Goal: Task Accomplishment & Management: Use online tool/utility

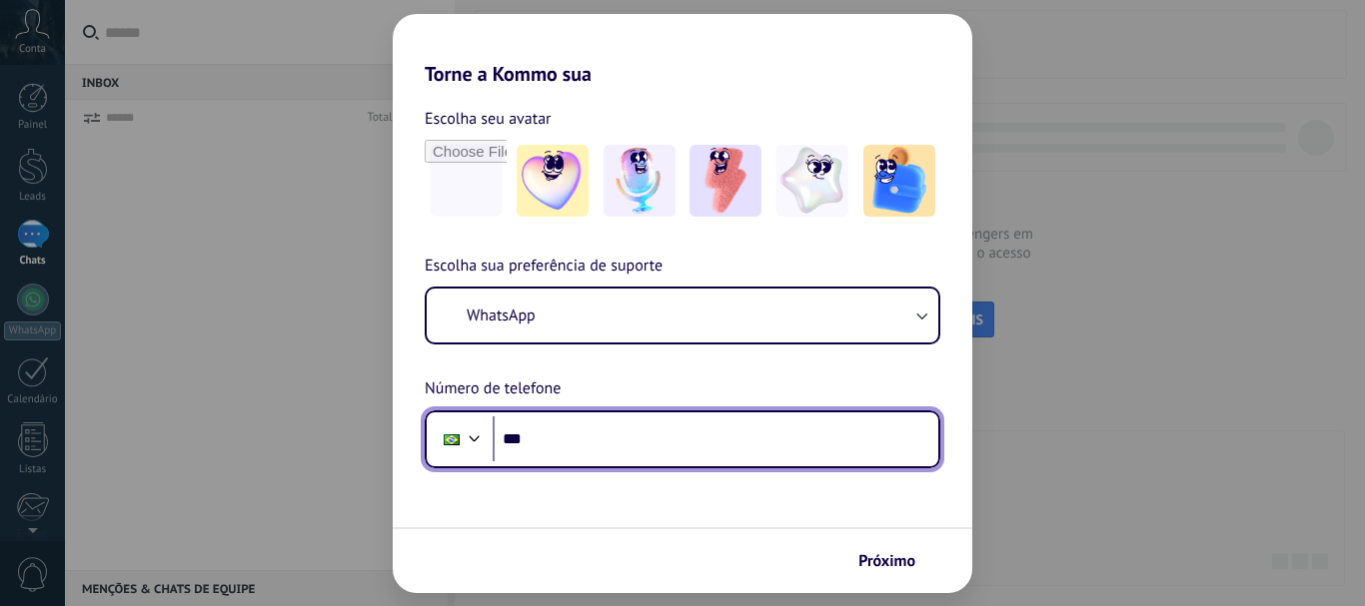
click at [854, 417] on input "***" at bounding box center [716, 440] width 446 height 46
click at [850, 439] on input "***" at bounding box center [716, 440] width 446 height 46
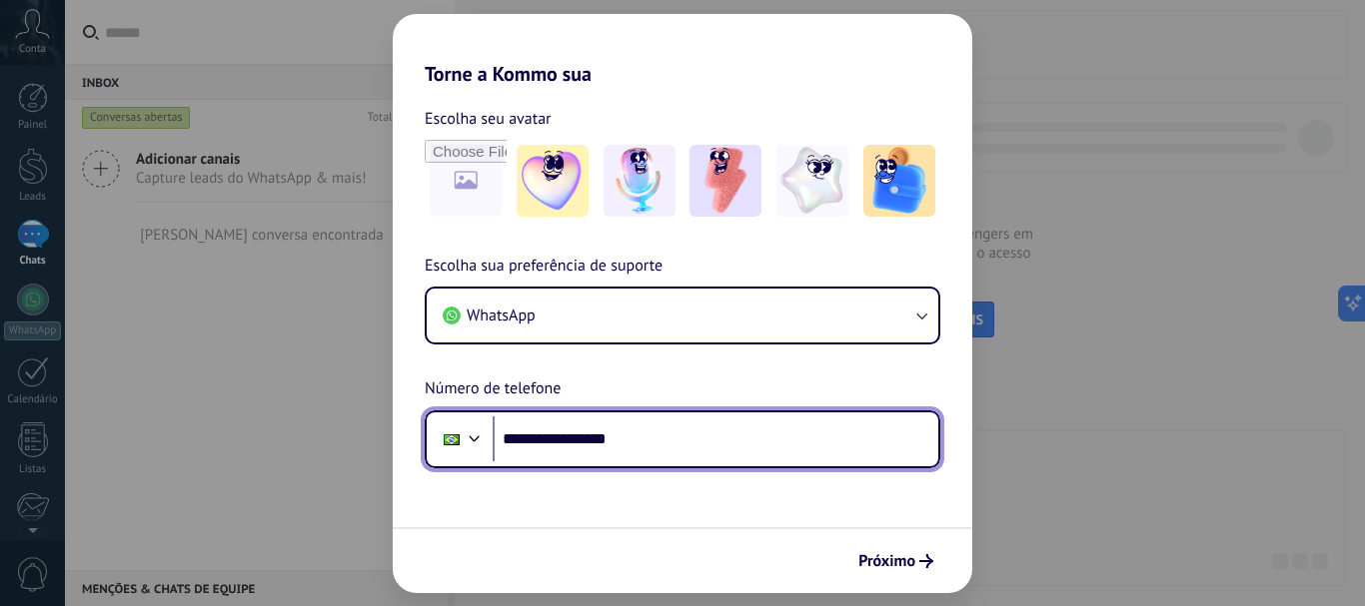
type input "**********"
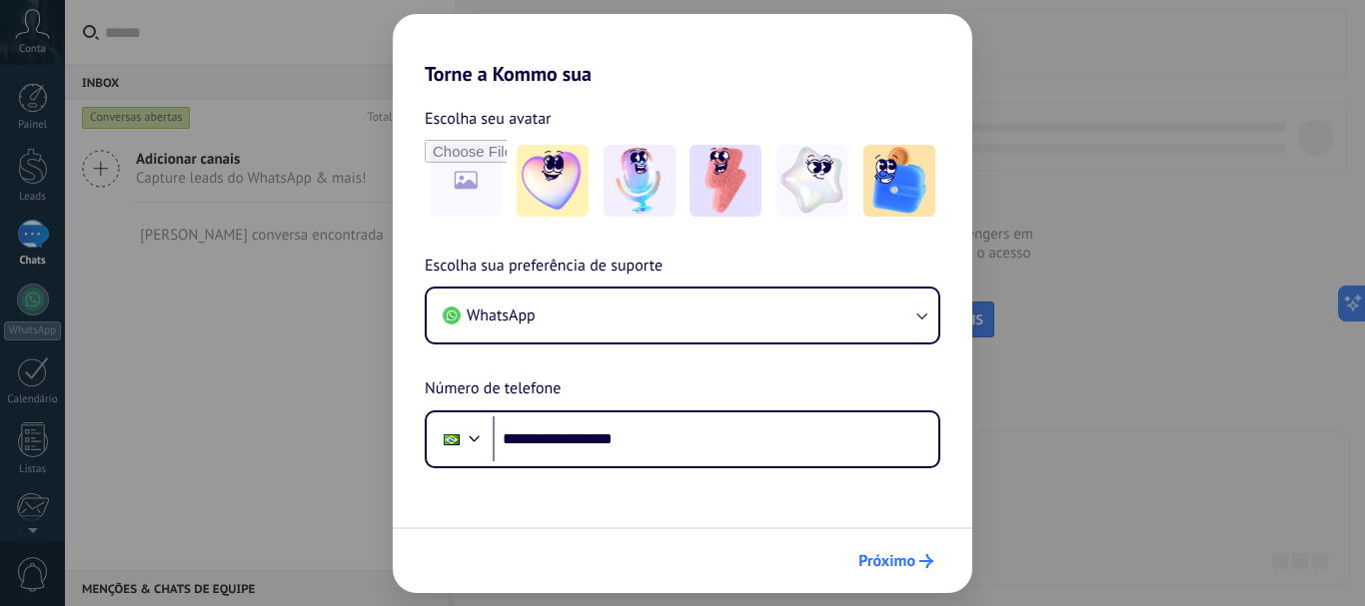
click at [887, 560] on span "Próximo" at bounding box center [886, 561] width 57 height 14
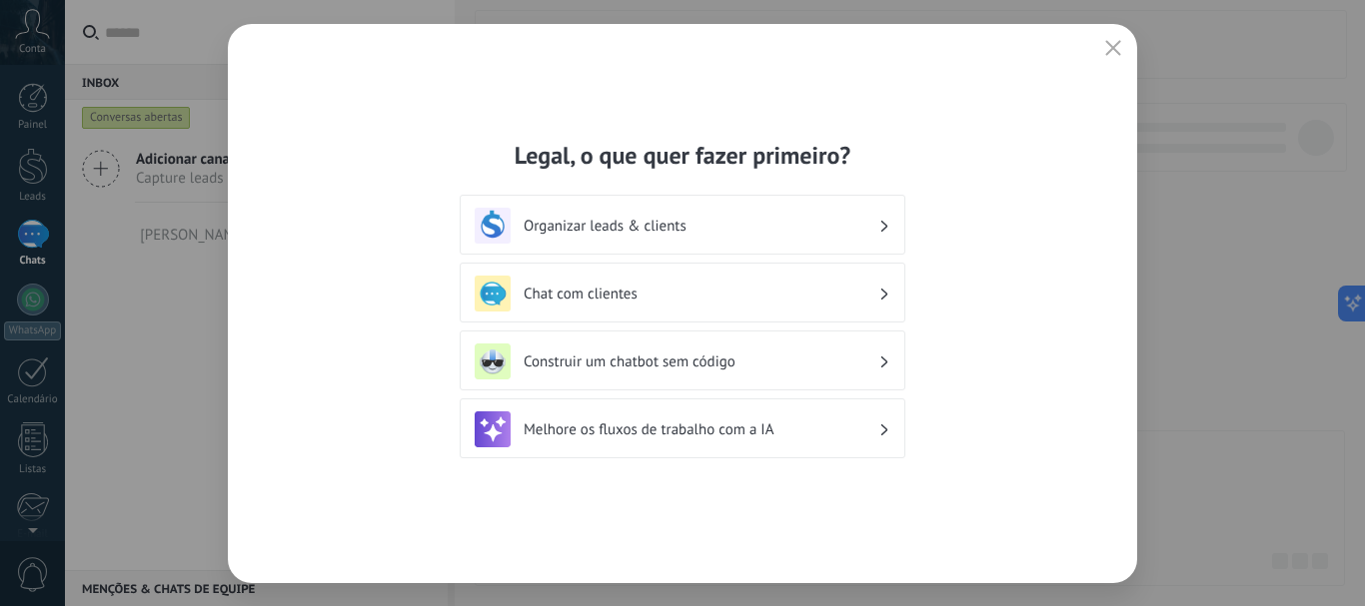
click at [581, 237] on div "Organizar leads & clients" at bounding box center [683, 226] width 416 height 36
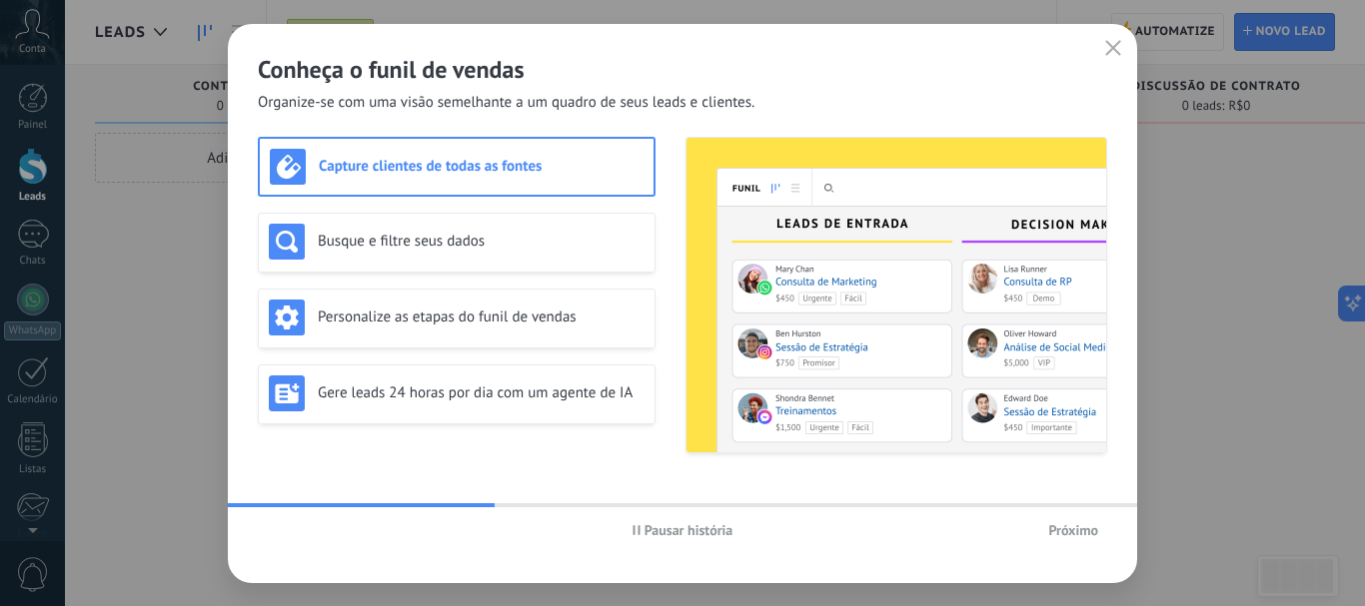
click at [1118, 47] on icon "button" at bounding box center [1113, 48] width 16 height 16
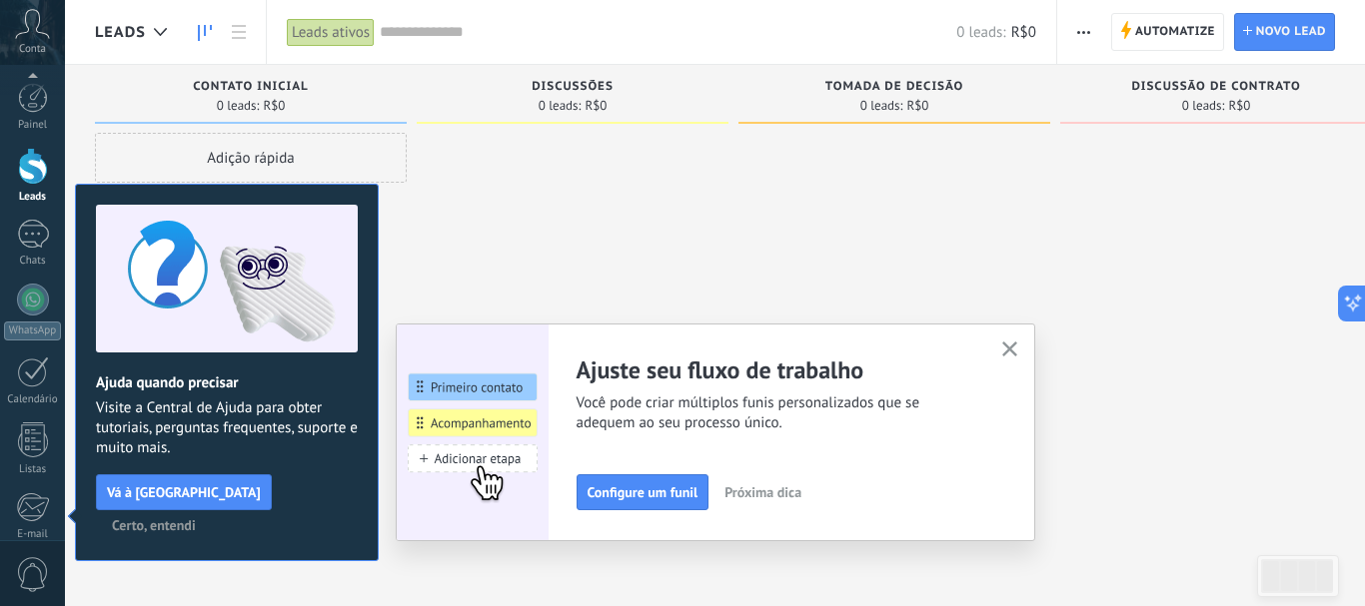
scroll to position [225, 0]
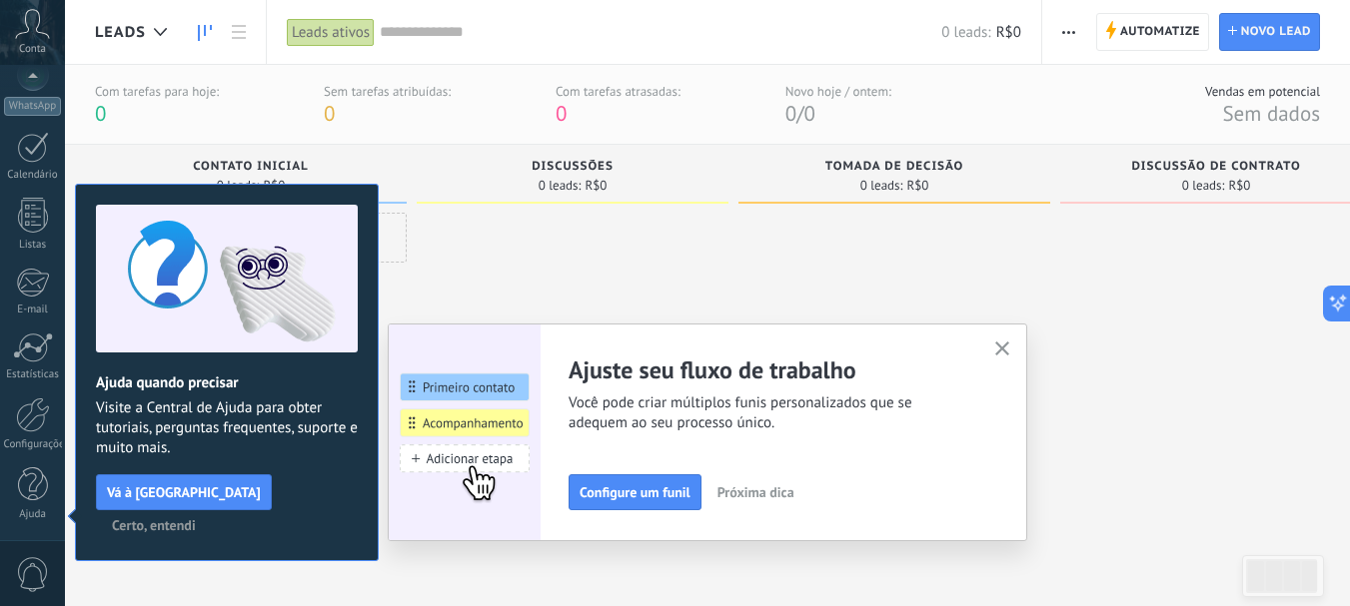
click at [1010, 344] on icon "button" at bounding box center [1002, 349] width 15 height 15
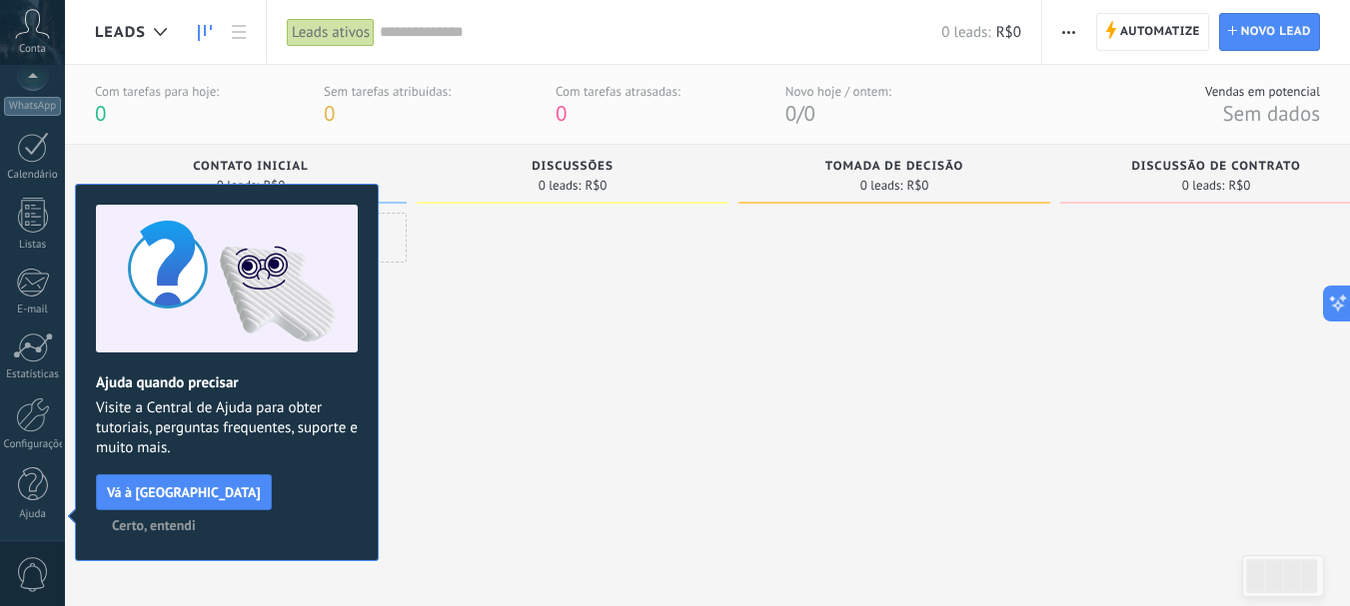
click at [196, 519] on span "Certo, entendi" at bounding box center [154, 526] width 84 height 14
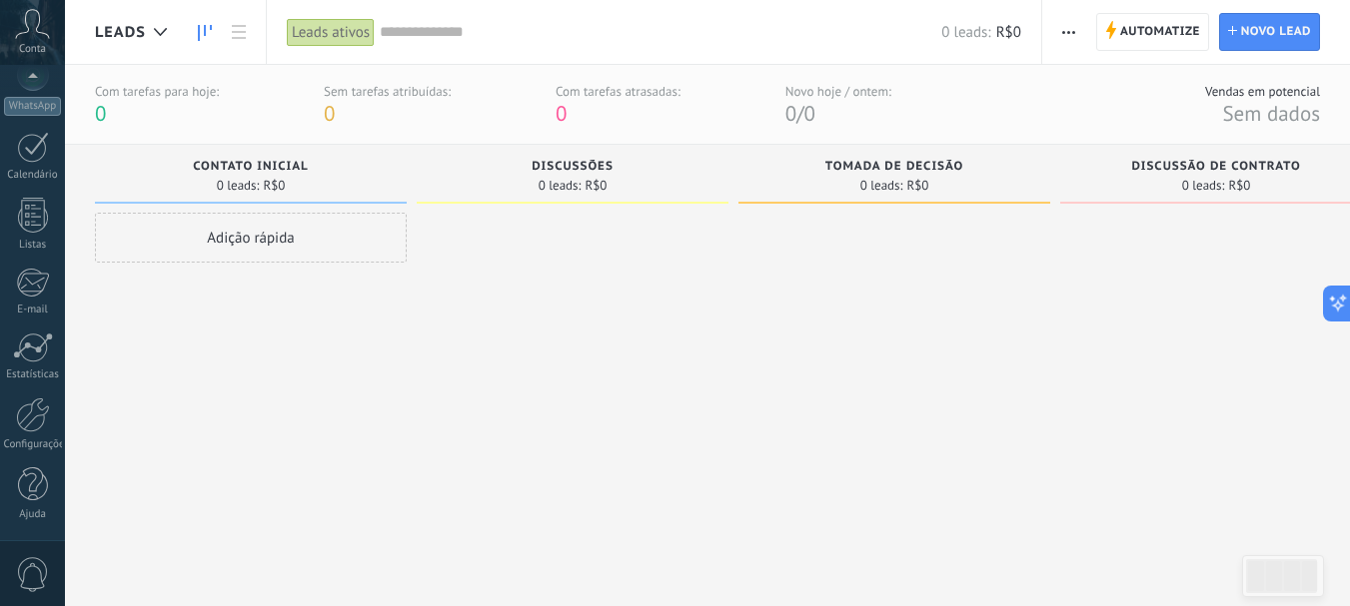
click at [263, 233] on div "Adição rápida" at bounding box center [251, 238] width 312 height 50
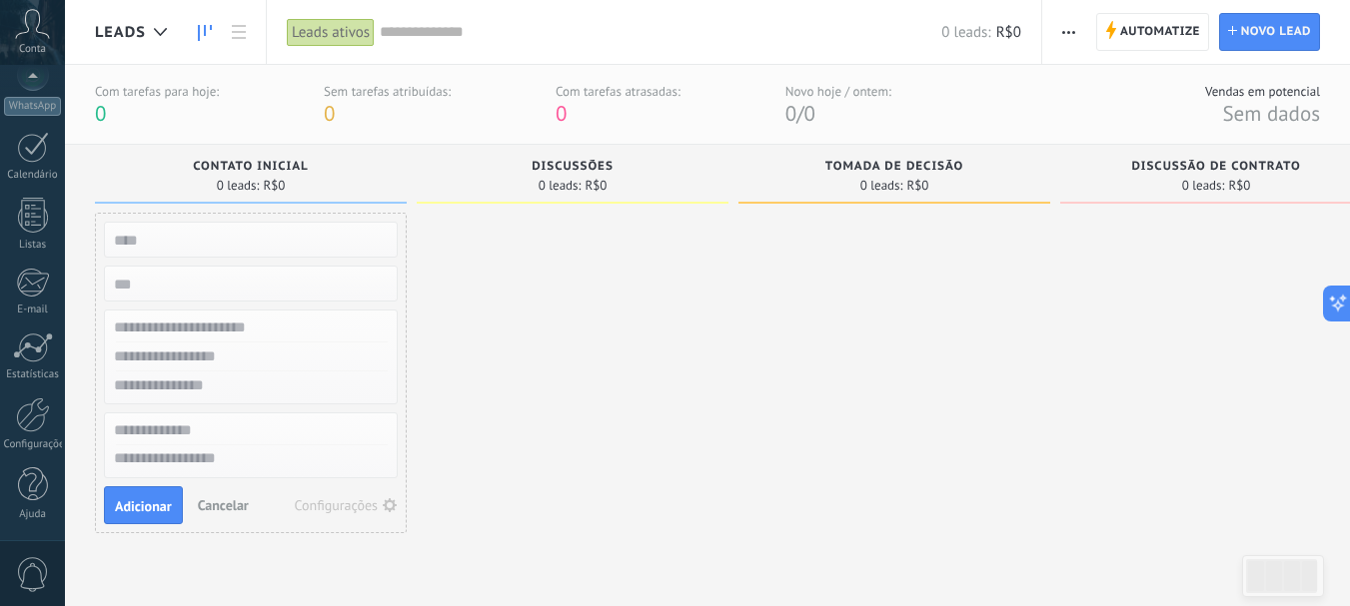
click at [542, 315] on div at bounding box center [573, 386] width 312 height 346
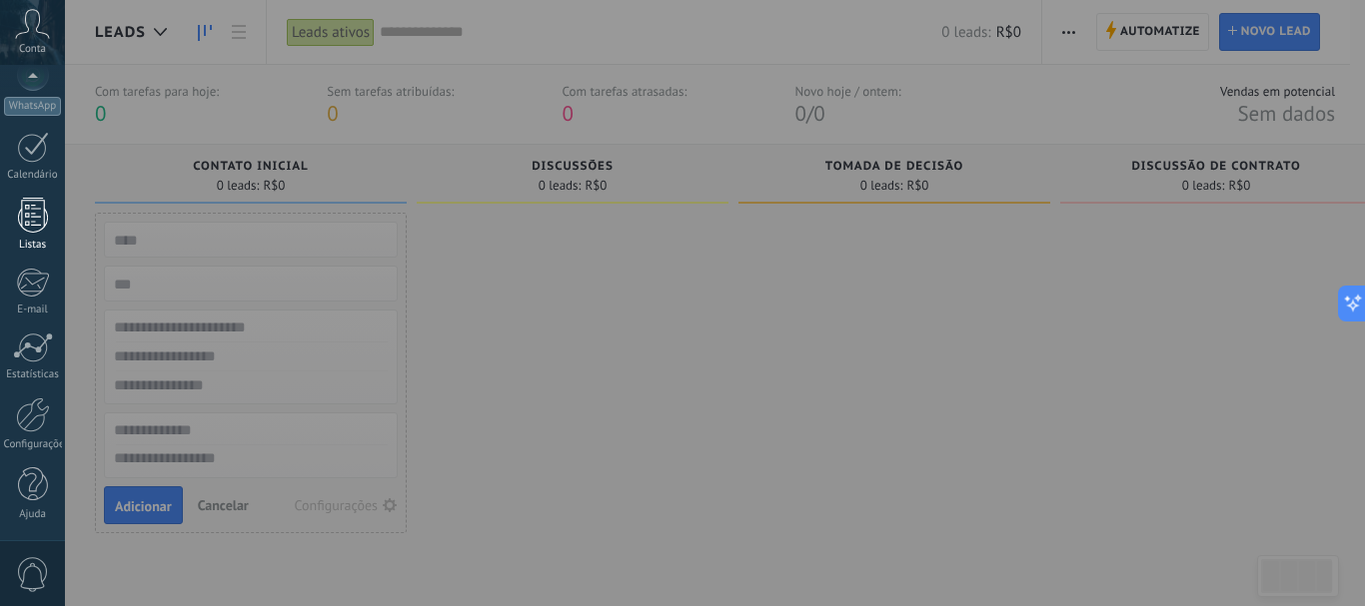
click at [36, 220] on div at bounding box center [33, 215] width 30 height 35
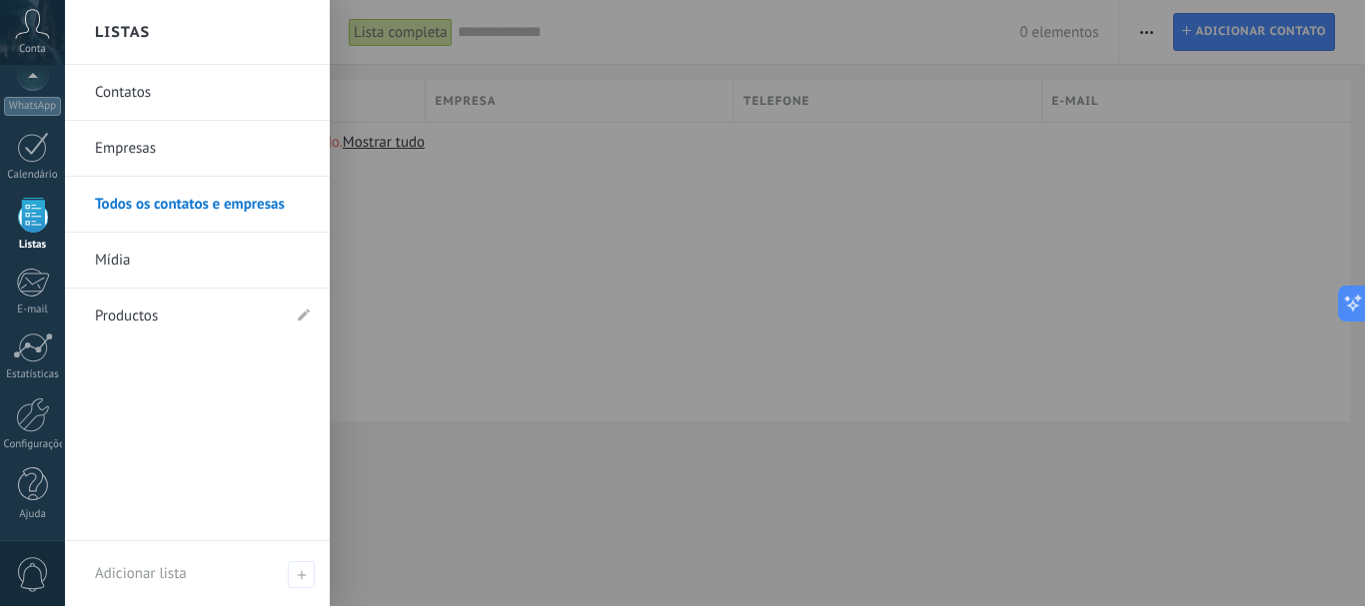
click at [145, 94] on link "Contatos" at bounding box center [202, 93] width 215 height 56
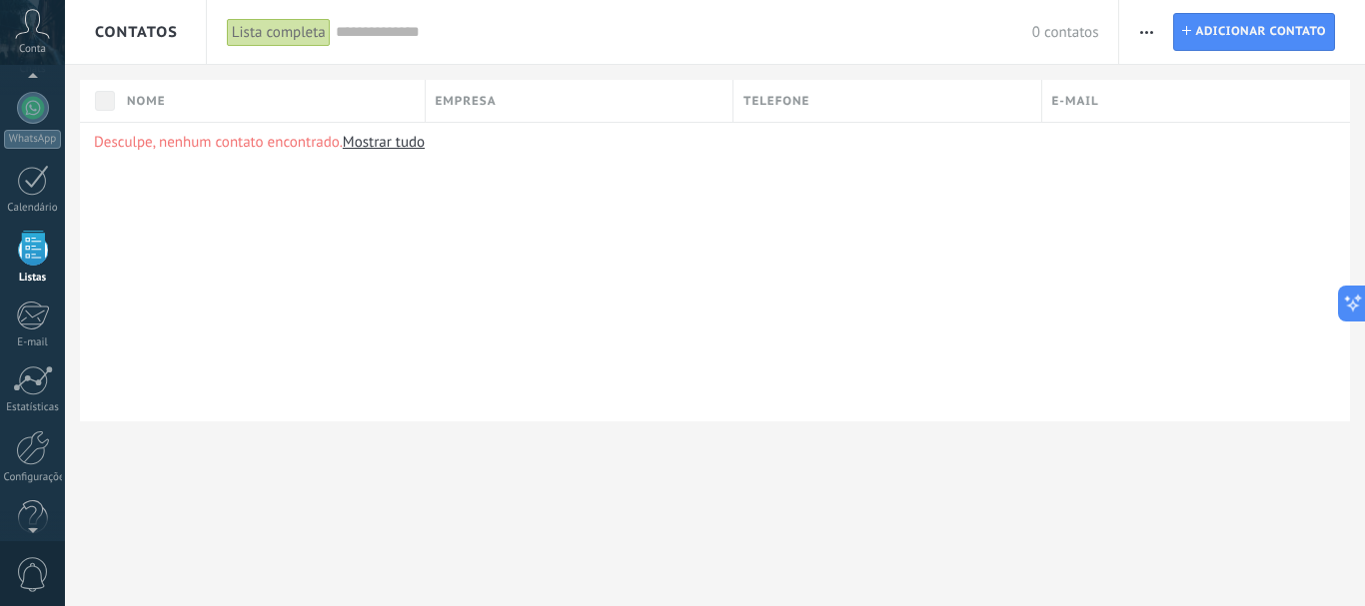
click at [38, 90] on div at bounding box center [32, 80] width 65 height 30
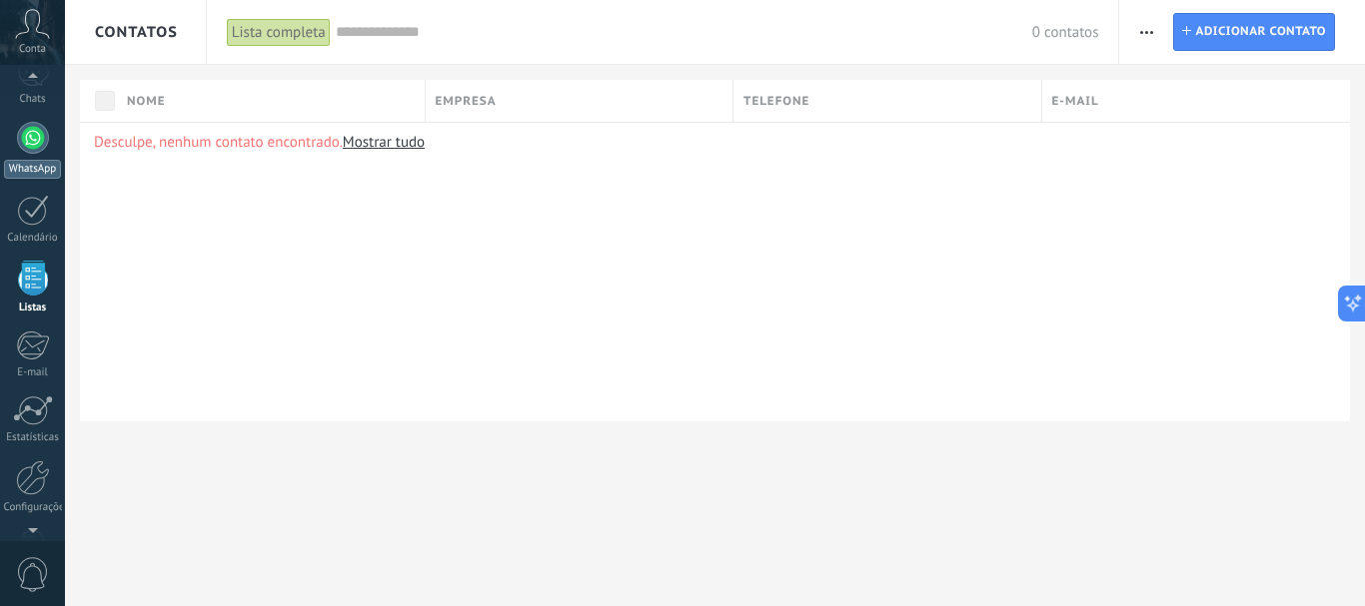
click at [31, 136] on div at bounding box center [33, 138] width 32 height 32
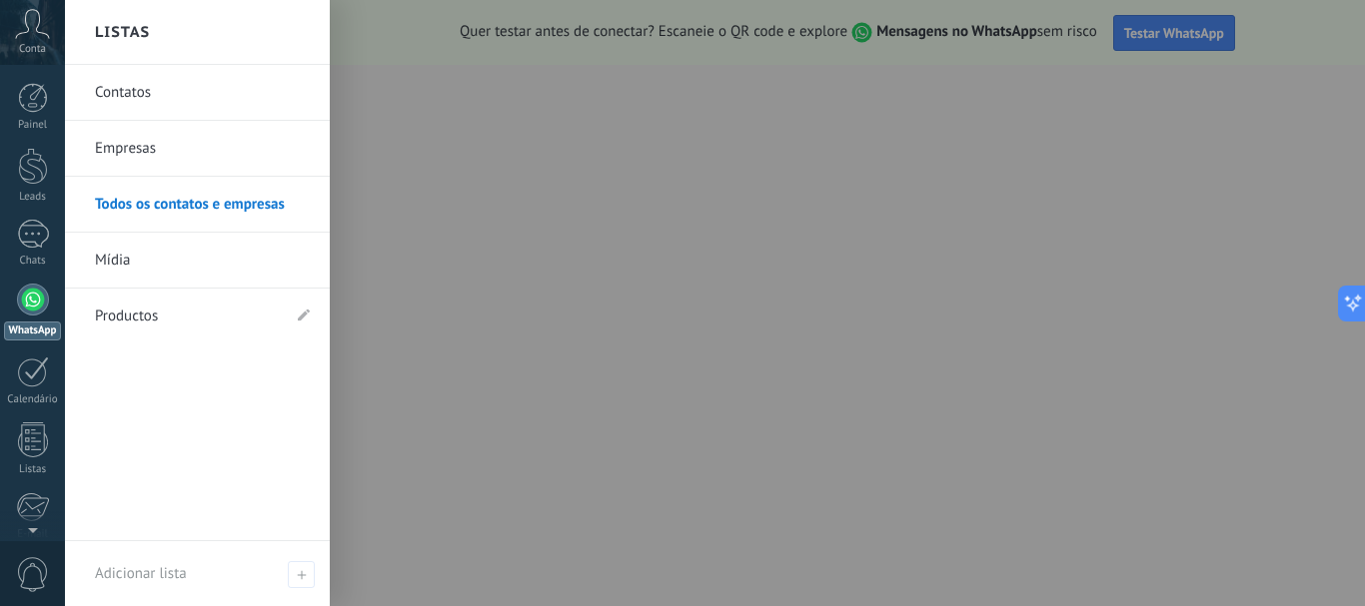
click at [135, 95] on link "Contatos" at bounding box center [202, 93] width 215 height 56
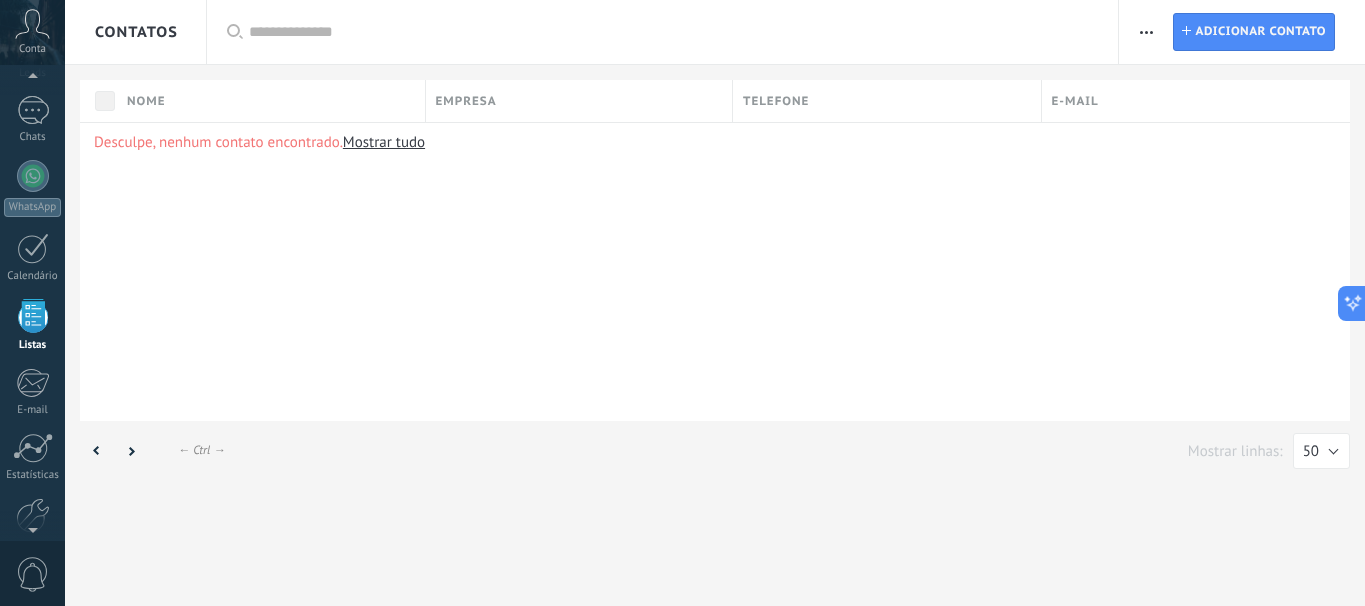
scroll to position [124, 0]
click at [391, 148] on link "Mostrar tudo" at bounding box center [384, 142] width 82 height 19
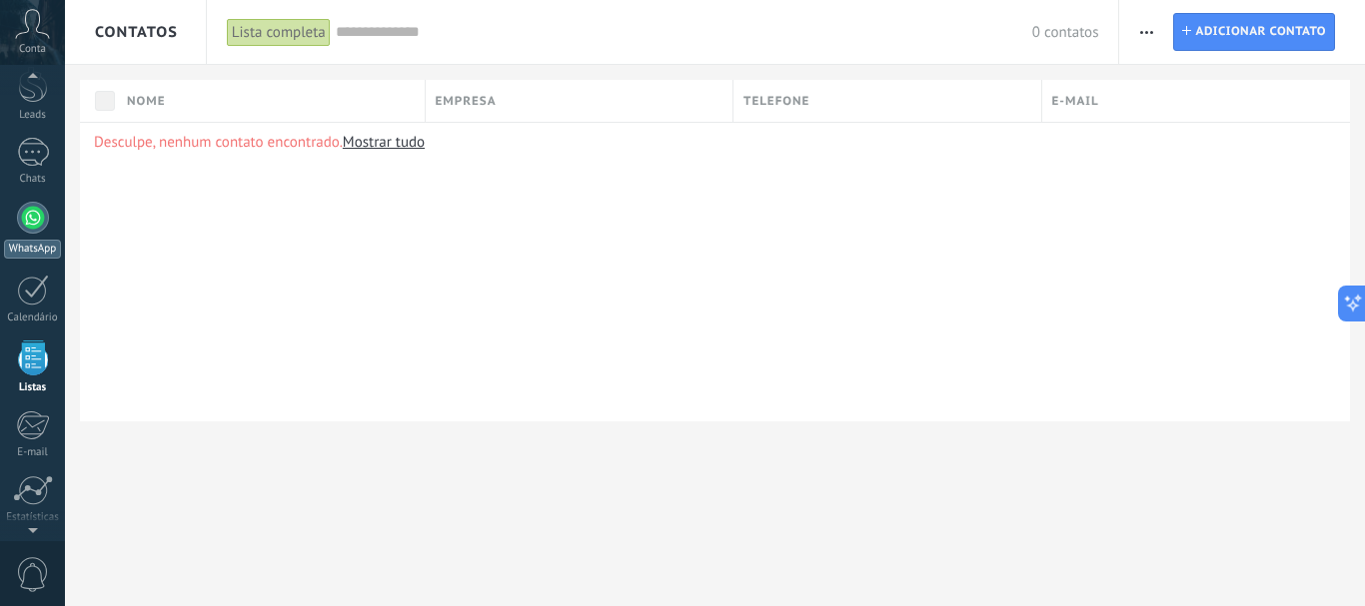
click at [31, 220] on div at bounding box center [33, 218] width 32 height 32
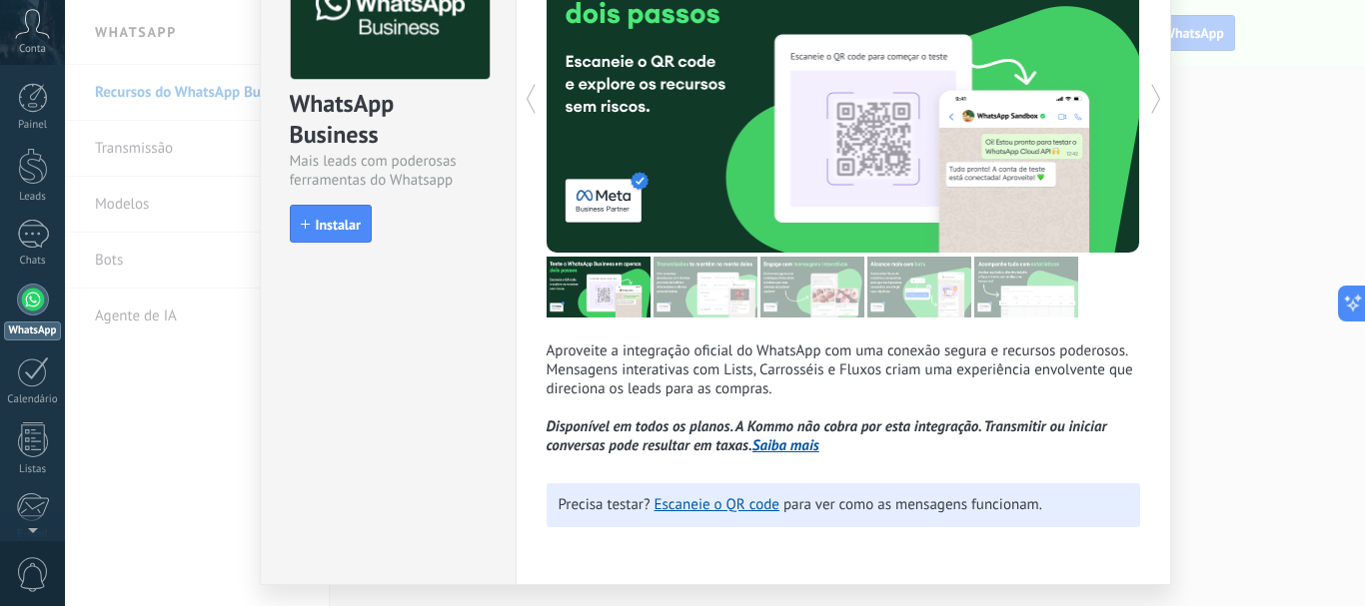
scroll to position [200, 0]
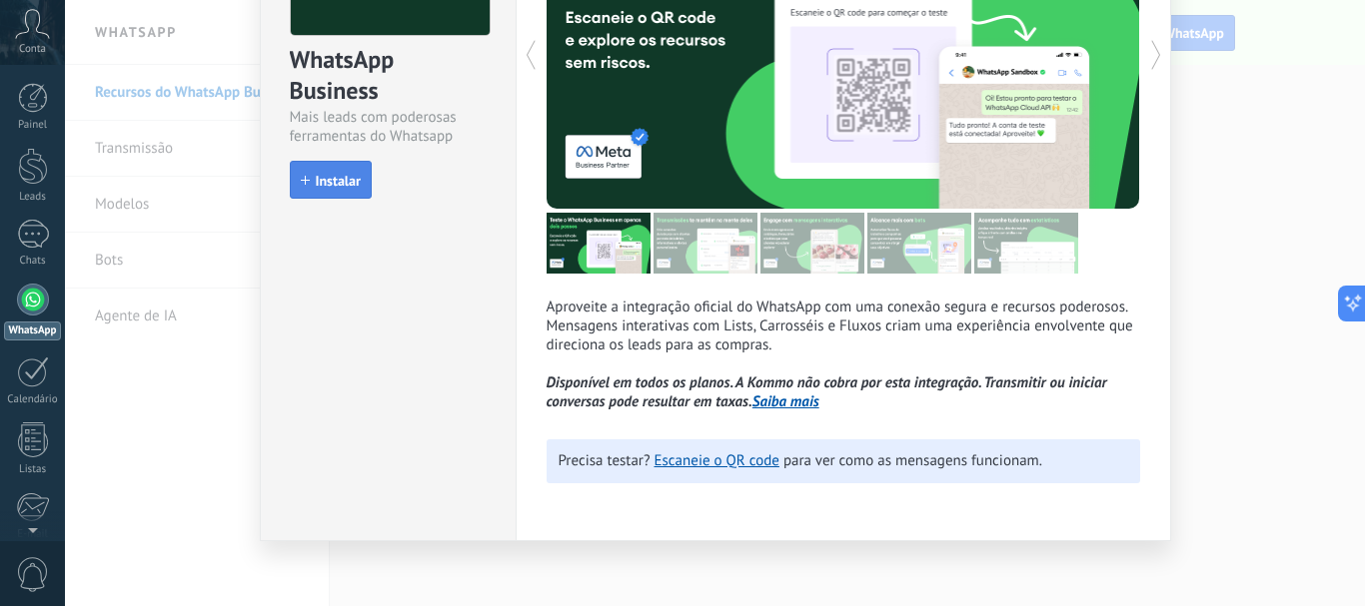
click at [327, 191] on button "Instalar" at bounding box center [331, 180] width 82 height 38
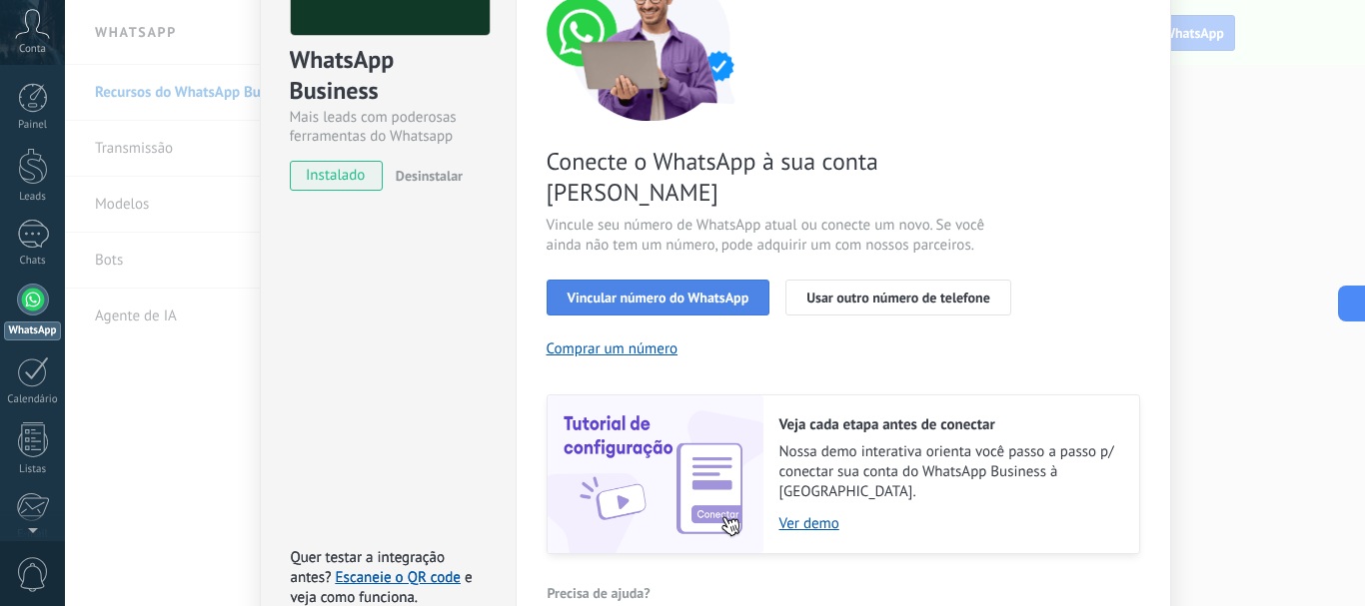
click at [654, 291] on span "Vincular número do WhatsApp" at bounding box center [658, 298] width 182 height 14
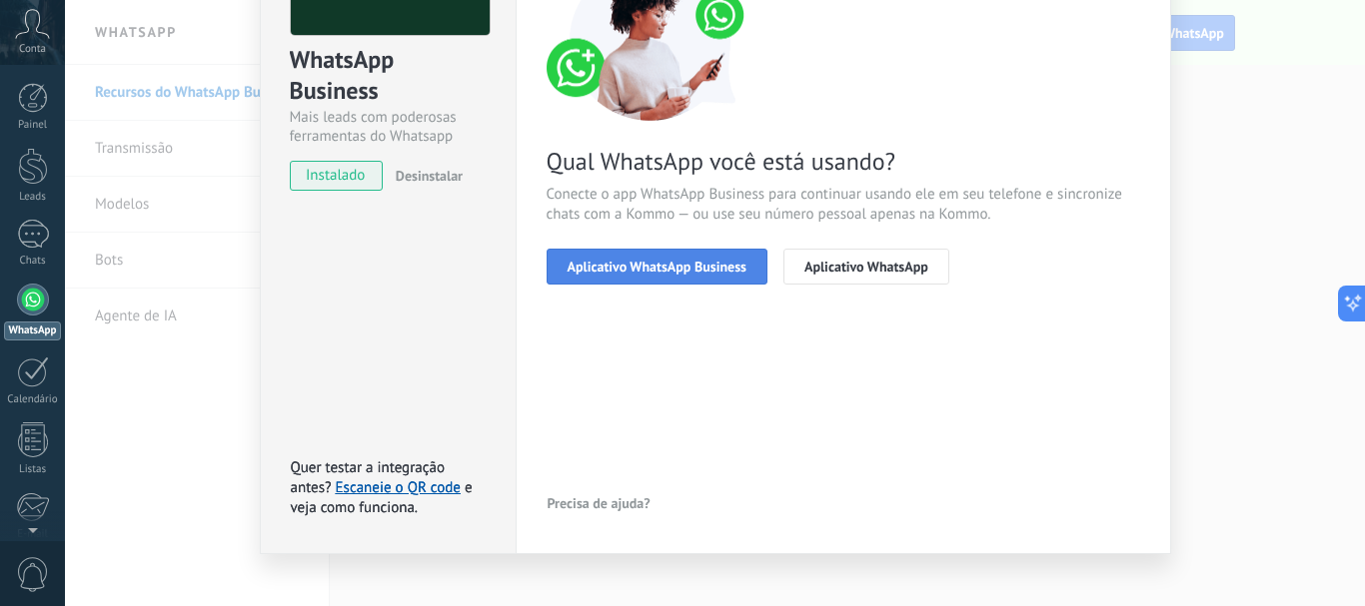
click at [719, 269] on span "Aplicativo WhatsApp Business" at bounding box center [656, 267] width 179 height 14
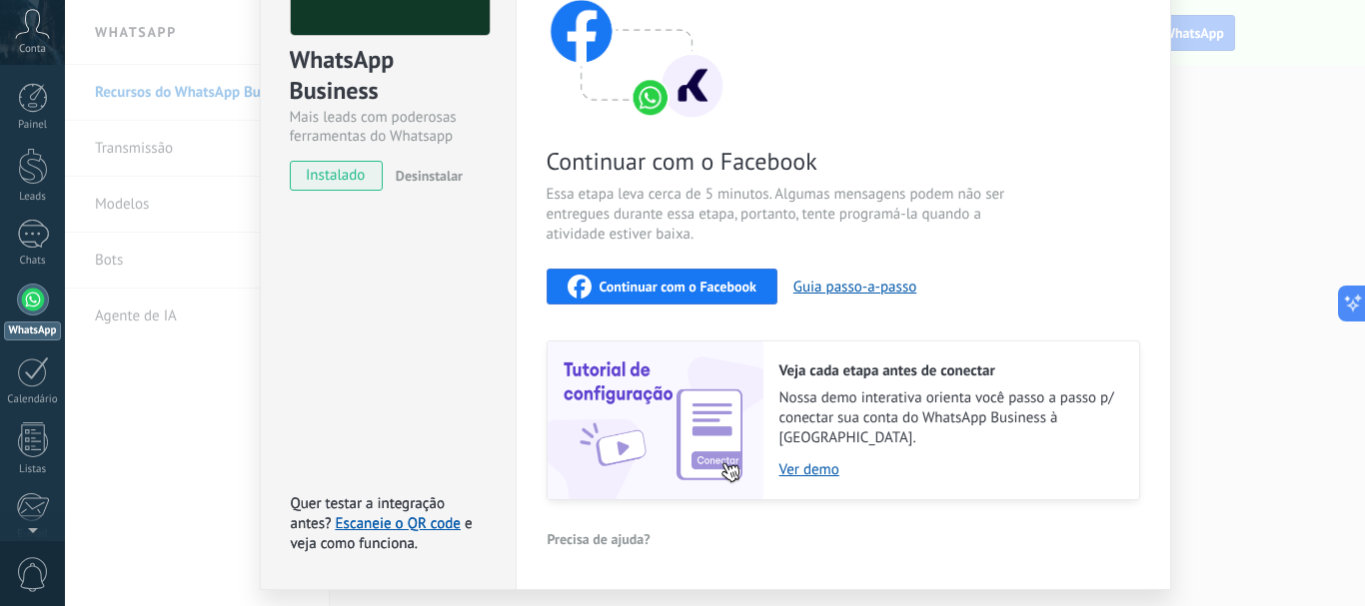
click at [749, 294] on span "Continuar com o Facebook" at bounding box center [677, 287] width 157 height 14
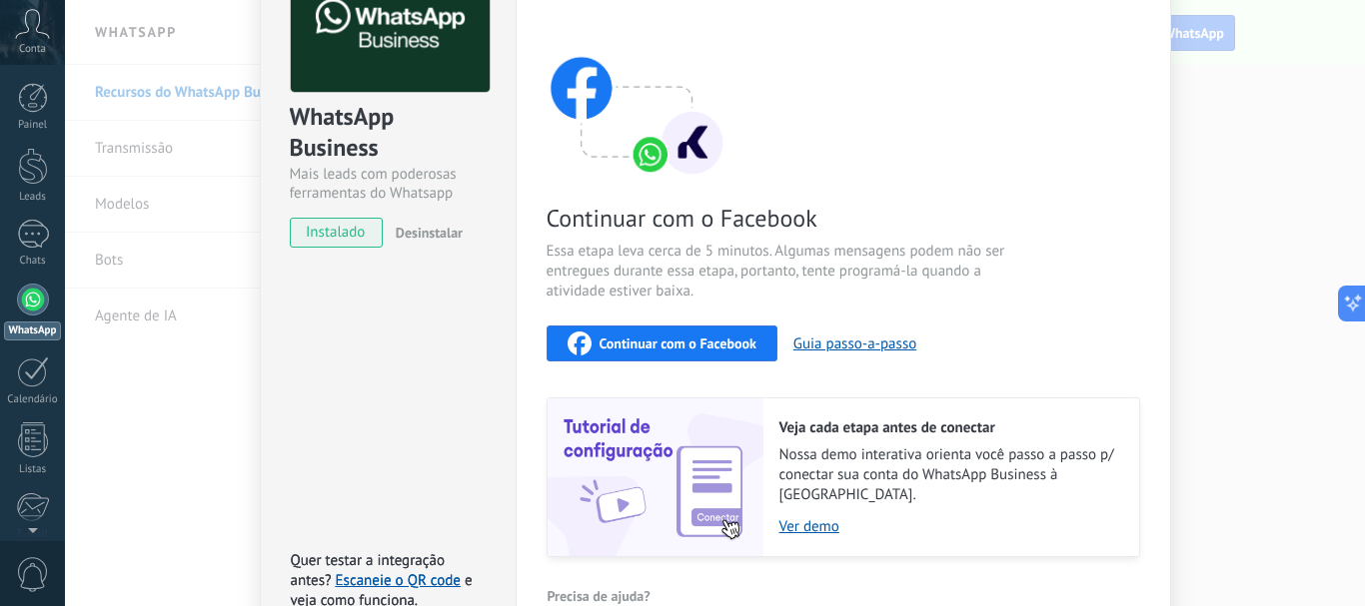
scroll to position [0, 0]
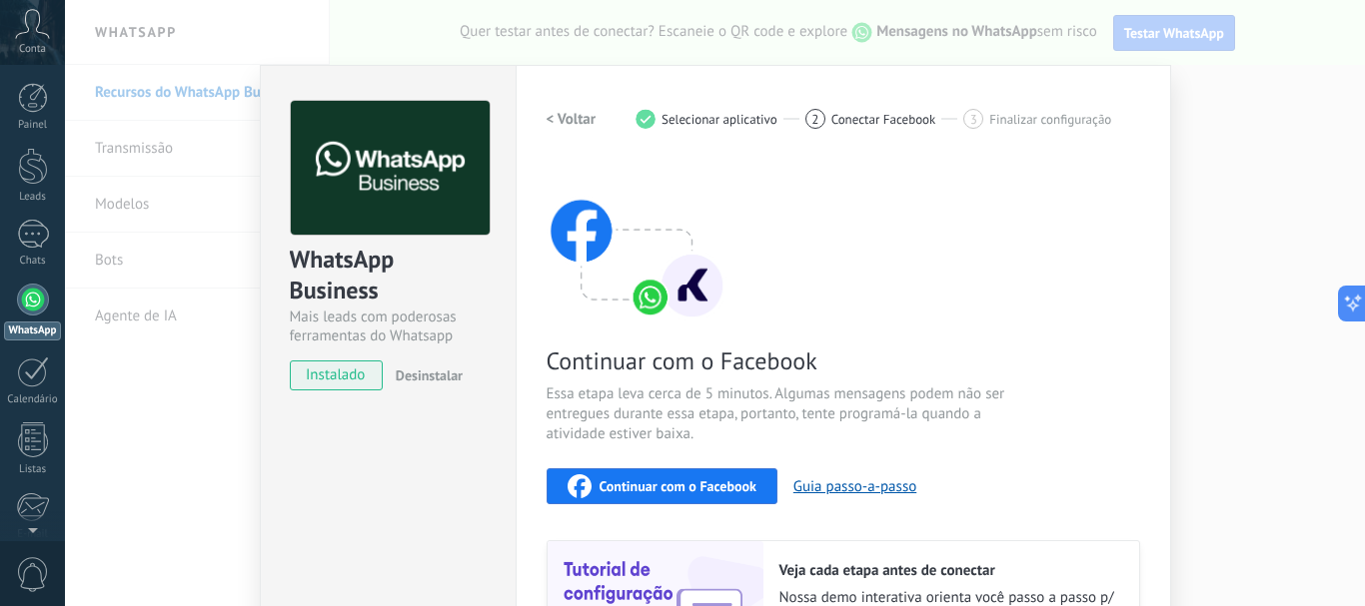
click at [1227, 74] on div "WhatsApp Business Mais leads com poderosas ferramentas do Whatsapp instalado De…" at bounding box center [715, 303] width 1300 height 606
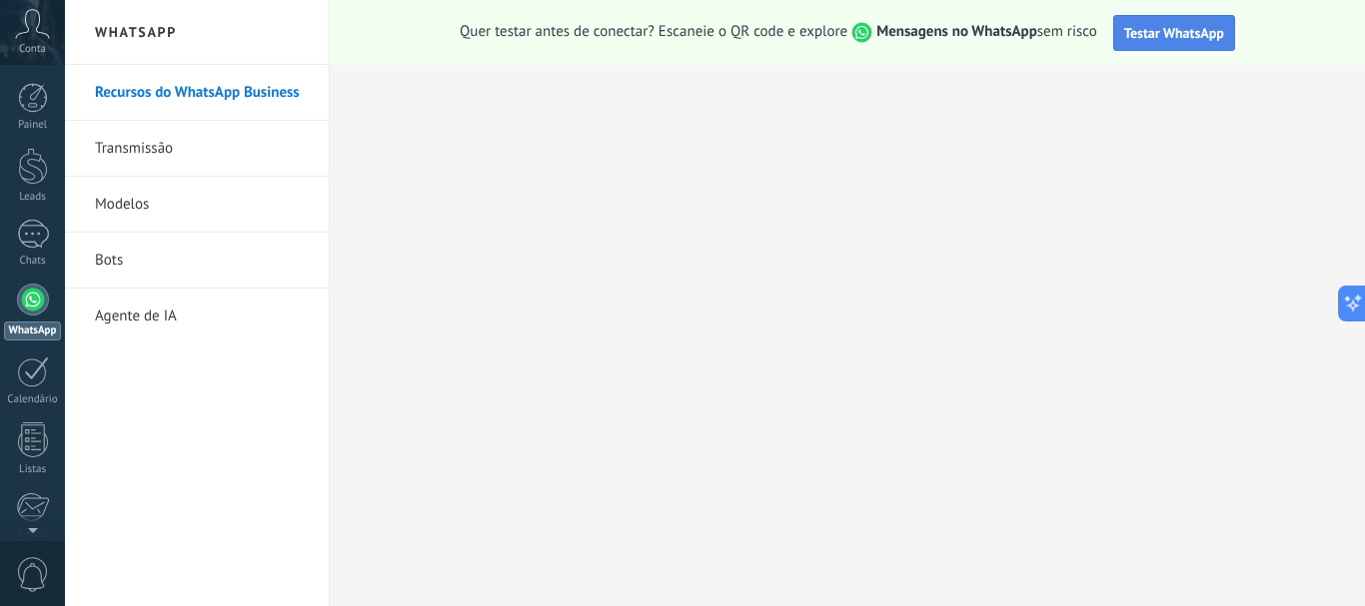
click at [1173, 40] on span "Testar WhatsApp" at bounding box center [1174, 33] width 100 height 18
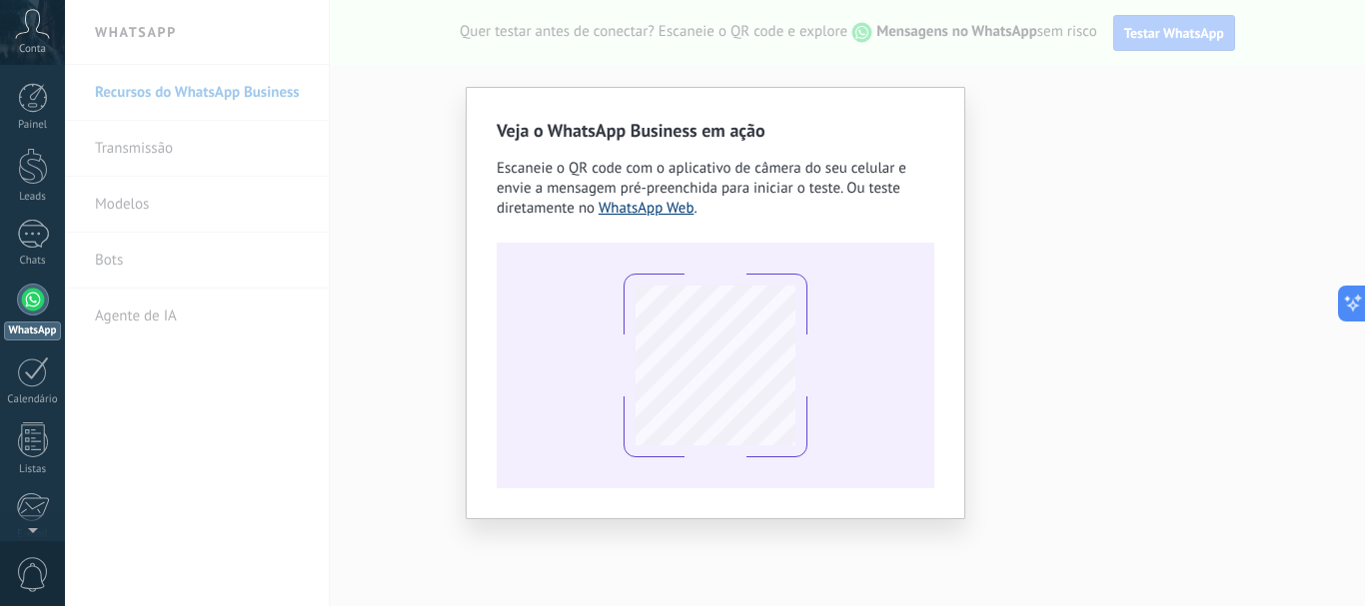
click at [621, 203] on link "WhatsApp Web" at bounding box center [646, 208] width 96 height 19
click at [1089, 163] on div "Veja o WhatsApp Business em ação Escaneie o QR code com o aplicativo de câmera …" at bounding box center [715, 303] width 1300 height 606
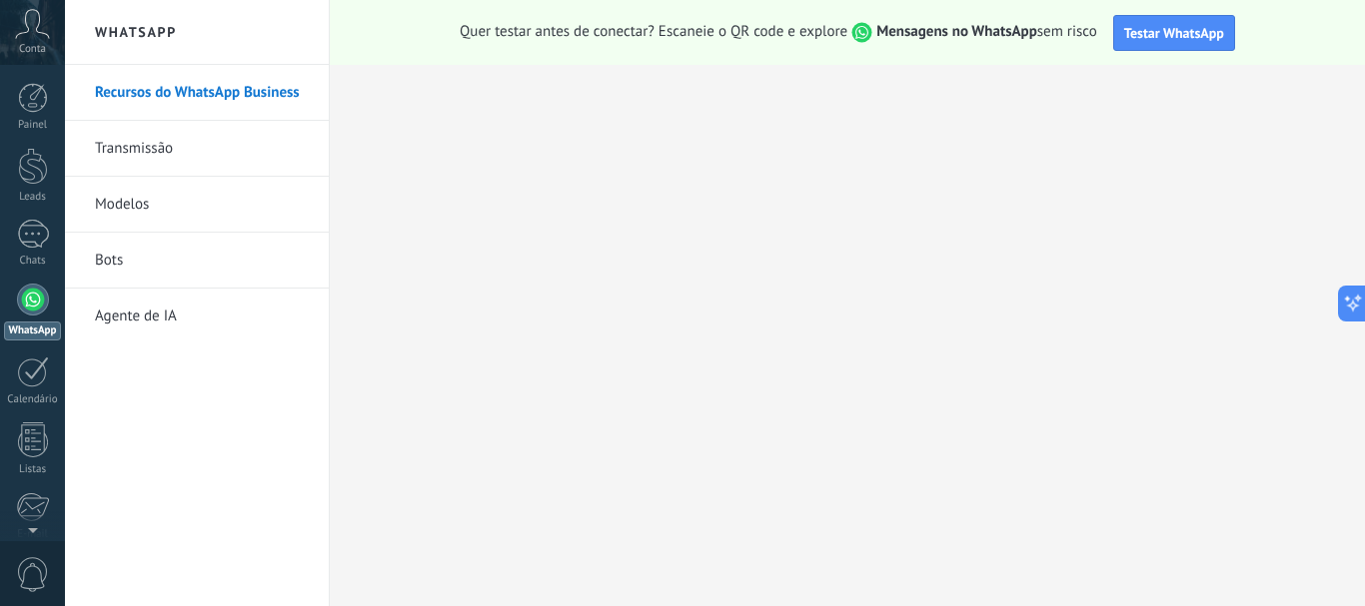
click at [97, 145] on link "Transmissão" at bounding box center [202, 149] width 214 height 56
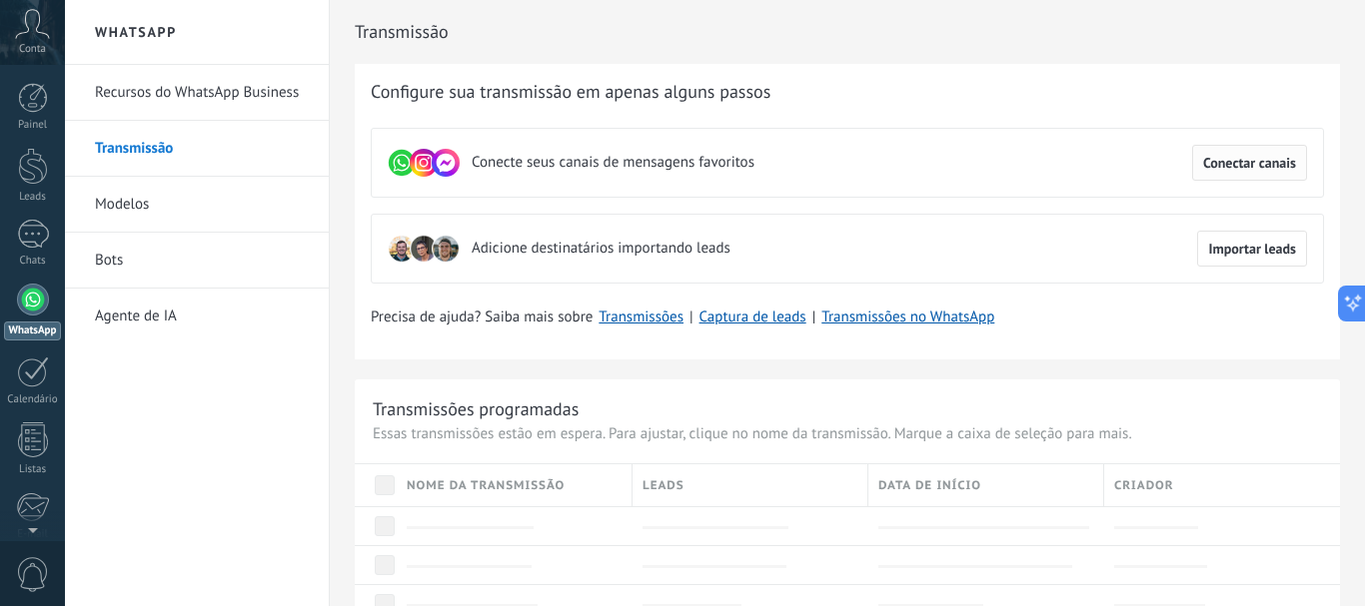
click at [1229, 157] on span "Conectar canais" at bounding box center [1249, 163] width 93 height 14
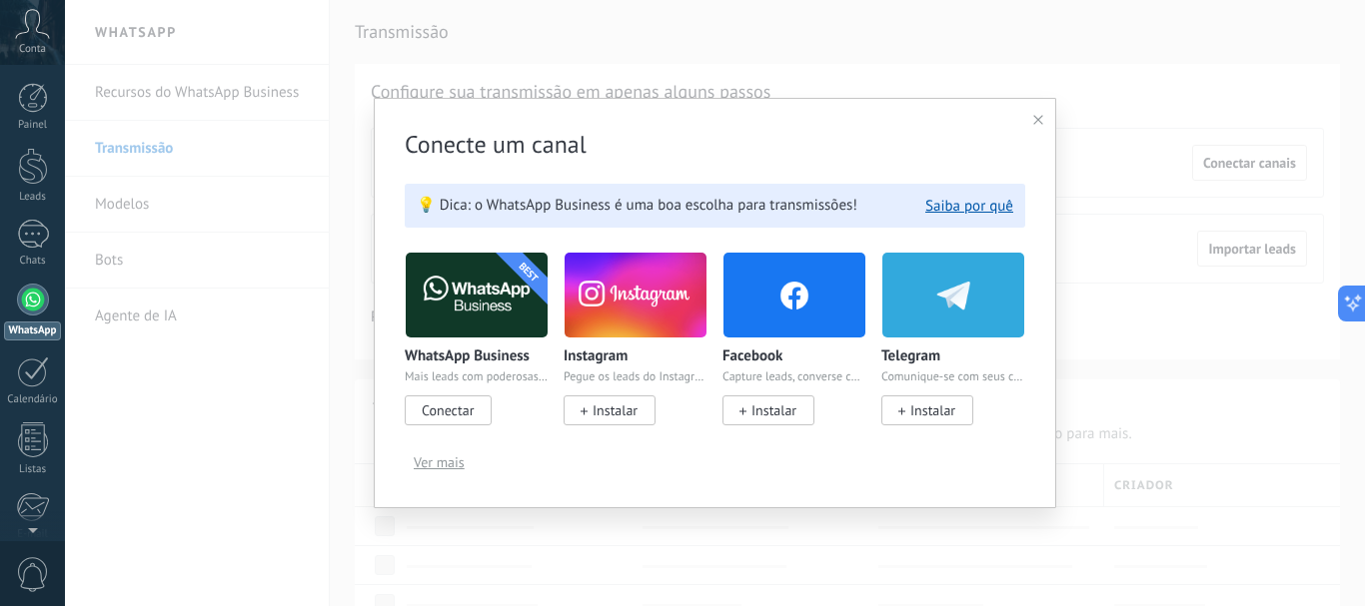
click at [452, 405] on span "Conectar" at bounding box center [448, 411] width 52 height 18
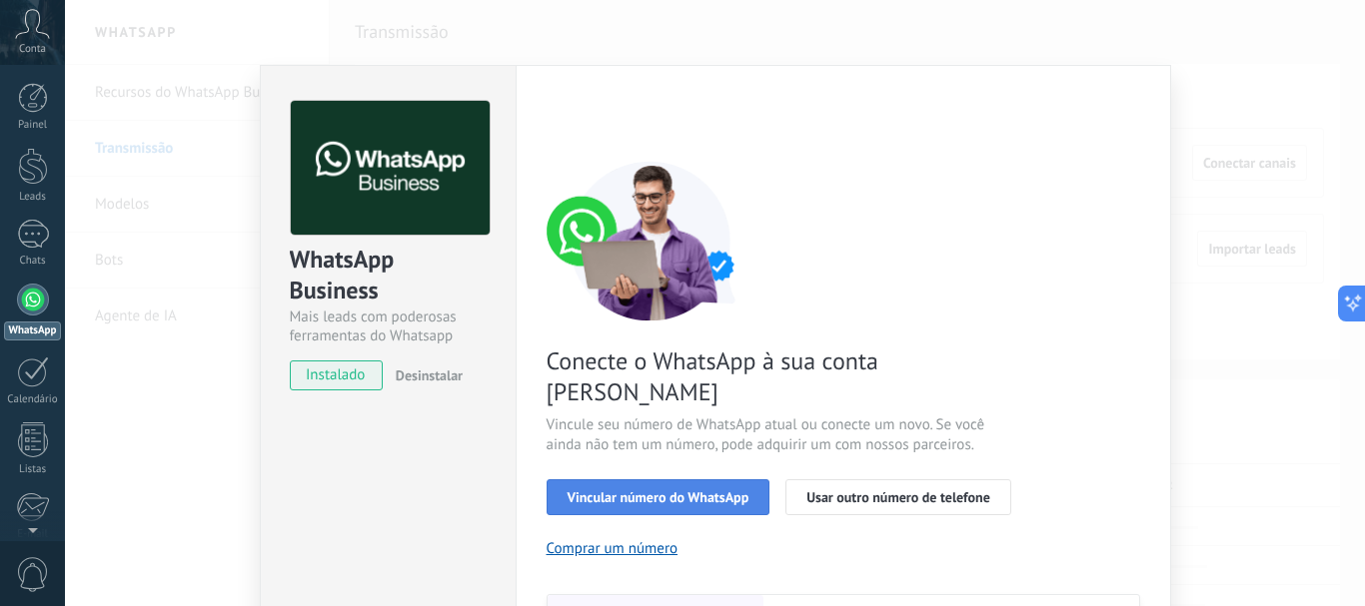
click at [646, 491] on span "Vincular número do WhatsApp" at bounding box center [658, 498] width 182 height 14
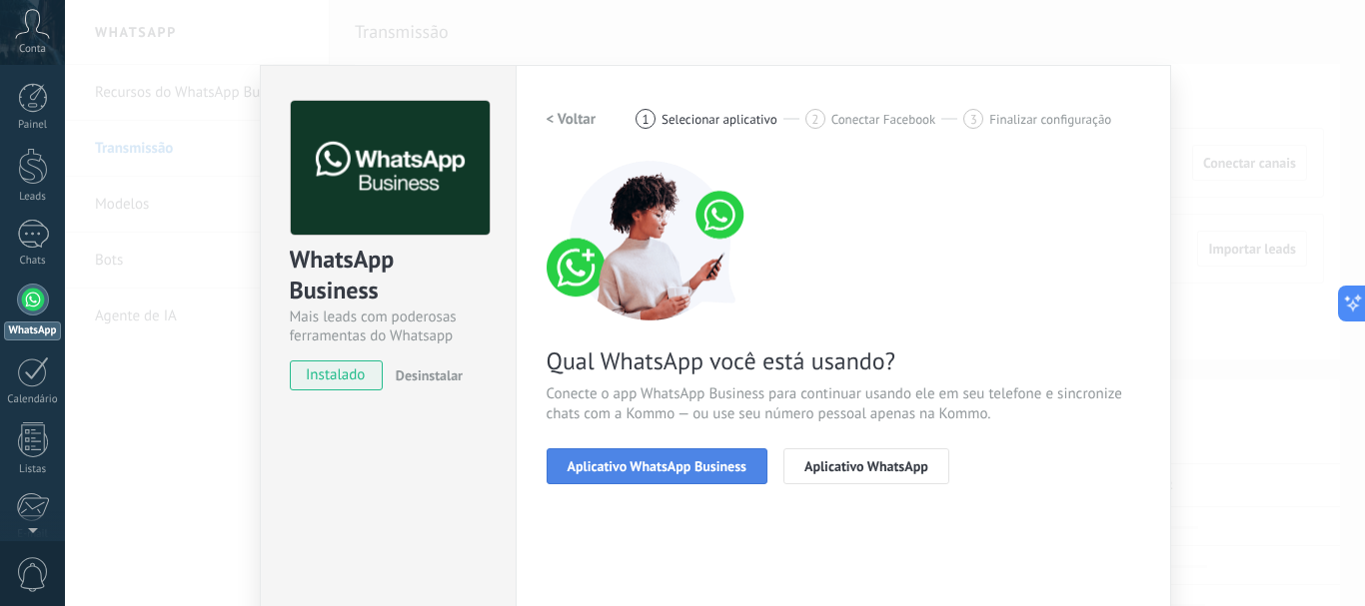
click at [691, 475] on button "Aplicativo WhatsApp Business" at bounding box center [656, 467] width 221 height 36
